Goal: Task Accomplishment & Management: Use online tool/utility

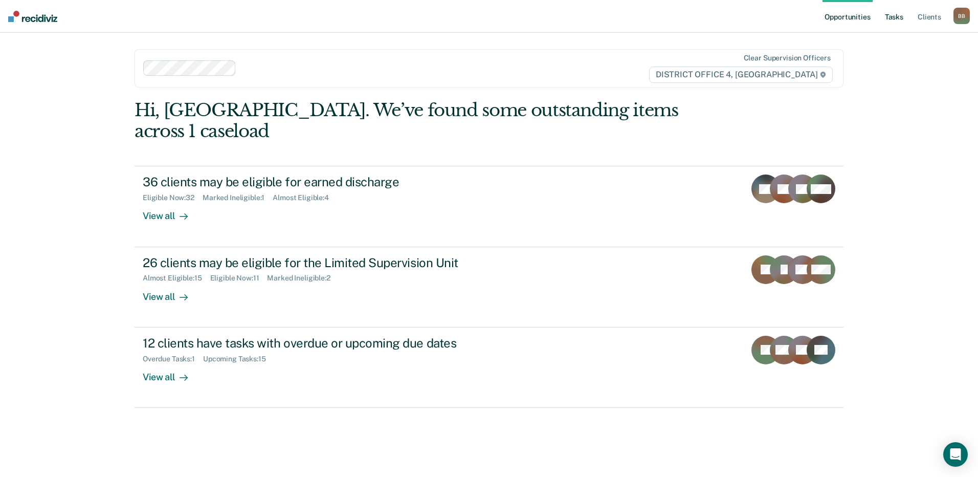
click at [892, 20] on link "Tasks" at bounding box center [894, 16] width 23 height 33
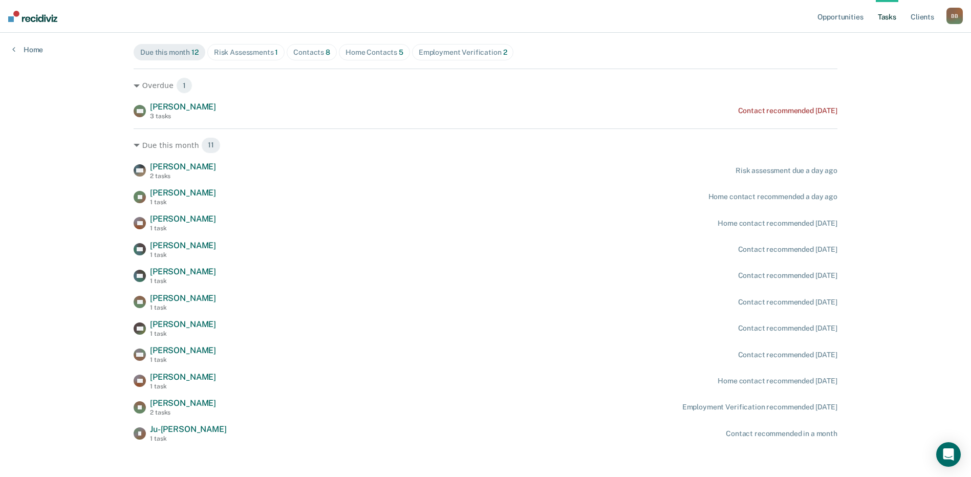
scroll to position [121, 0]
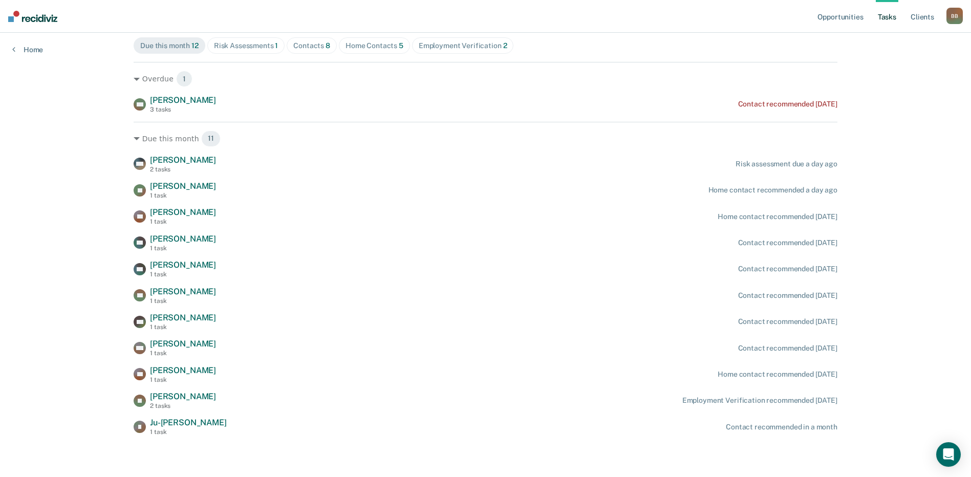
click at [454, 48] on div "Employment Verification 2" at bounding box center [463, 45] width 89 height 9
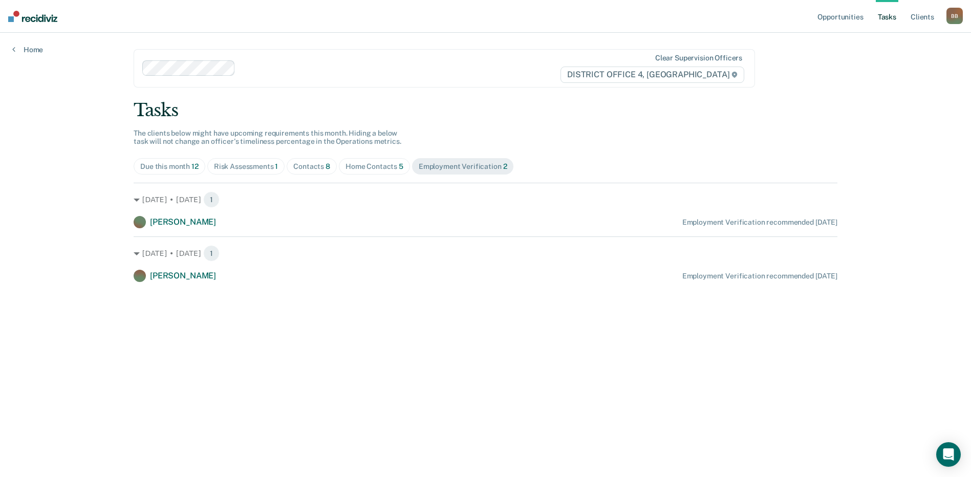
scroll to position [0, 0]
click at [156, 166] on div "Due this month 12" at bounding box center [170, 166] width 58 height 9
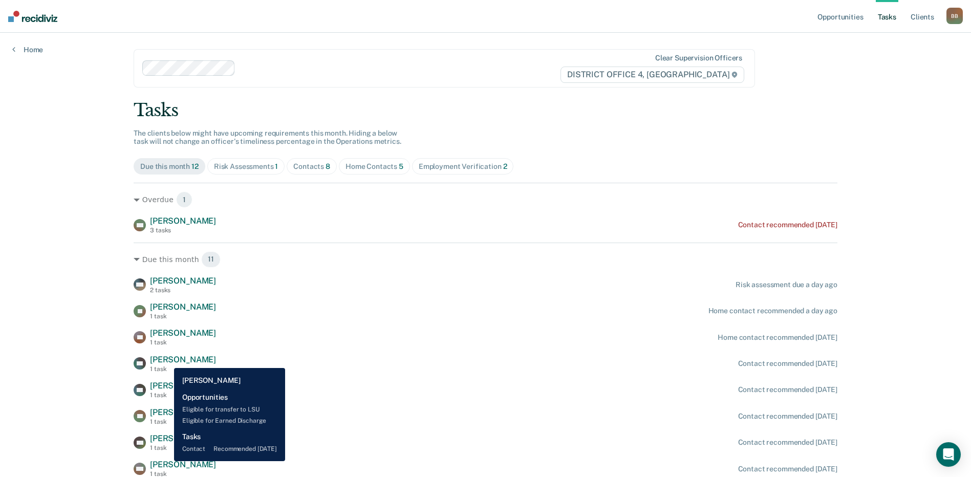
click at [166, 360] on span "[PERSON_NAME]" at bounding box center [183, 360] width 66 height 10
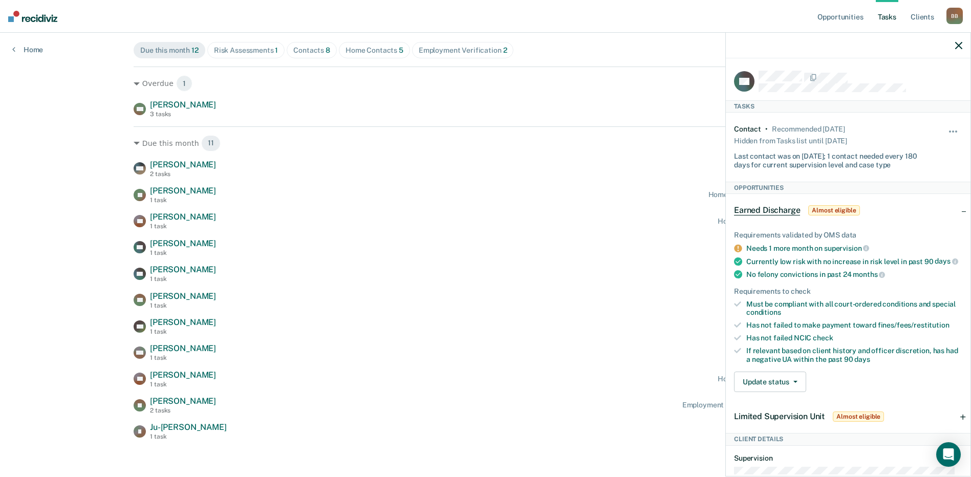
scroll to position [121, 0]
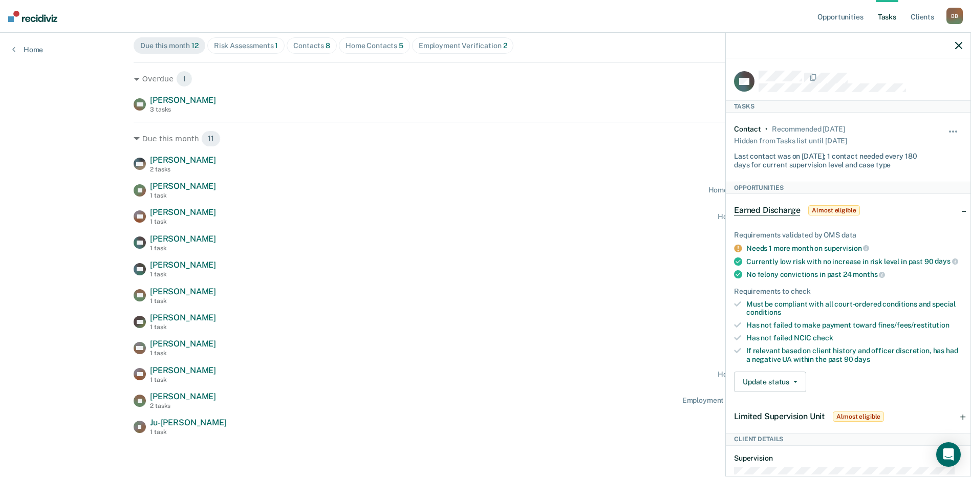
click at [963, 43] on div at bounding box center [847, 46] width 245 height 26
click at [960, 46] on icon "button" at bounding box center [958, 45] width 7 height 7
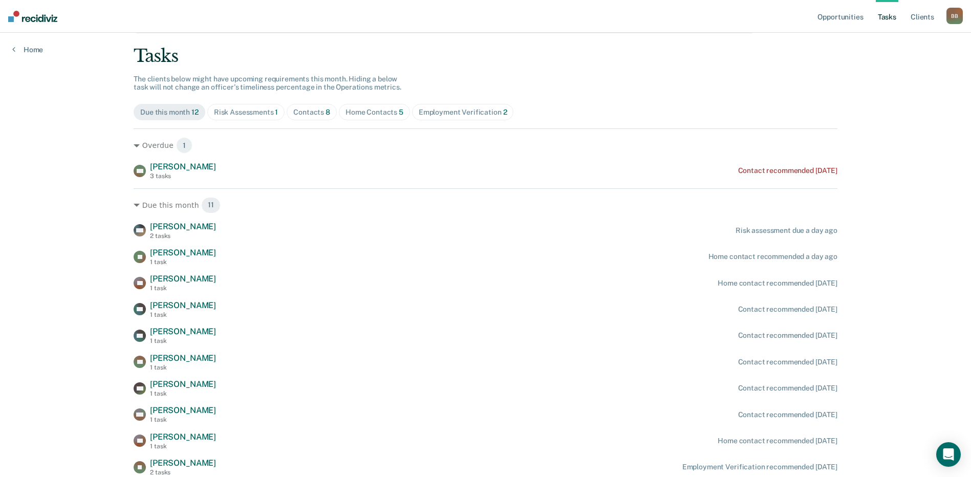
scroll to position [0, 0]
